Goal: Book appointment/travel/reservation

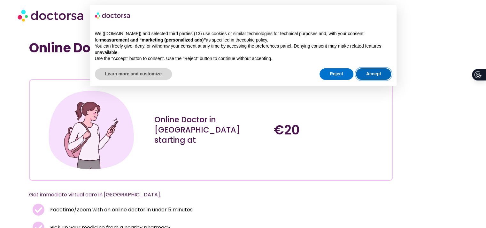
click at [361, 74] on button "Accept" at bounding box center [373, 74] width 35 height 12
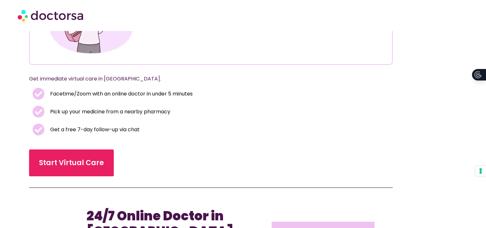
scroll to position [116, 0]
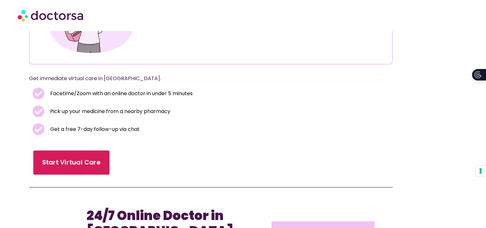
click at [54, 168] on link "Start Virtual Care" at bounding box center [72, 163] width 76 height 24
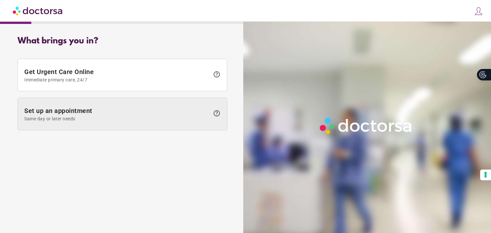
click at [177, 116] on span "Same day or later needs" at bounding box center [116, 118] width 185 height 5
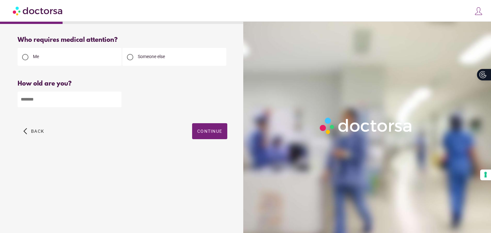
click at [72, 96] on input "number" at bounding box center [70, 100] width 104 height 16
type input "*"
type input "**"
click at [198, 138] on span "button" at bounding box center [209, 131] width 35 height 16
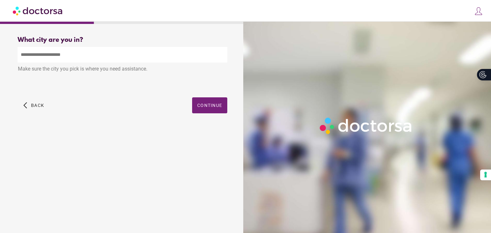
click at [86, 53] on input "text" at bounding box center [123, 55] width 210 height 16
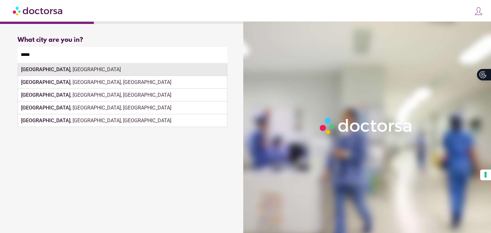
click at [178, 69] on div "Paris , France" at bounding box center [122, 69] width 209 height 13
type input "**********"
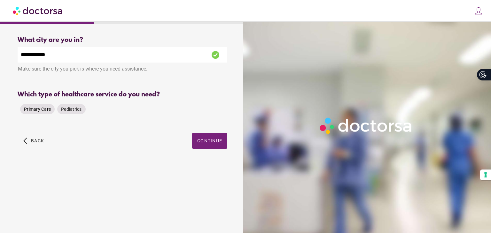
click at [37, 112] on span "Primary Care" at bounding box center [37, 109] width 27 height 5
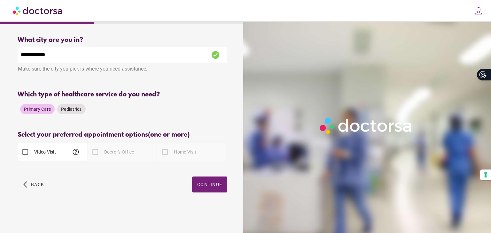
click at [39, 155] on label "Video Visit" at bounding box center [44, 152] width 23 height 6
click at [208, 183] on span "button" at bounding box center [209, 185] width 35 height 16
